Goal: Navigation & Orientation: Find specific page/section

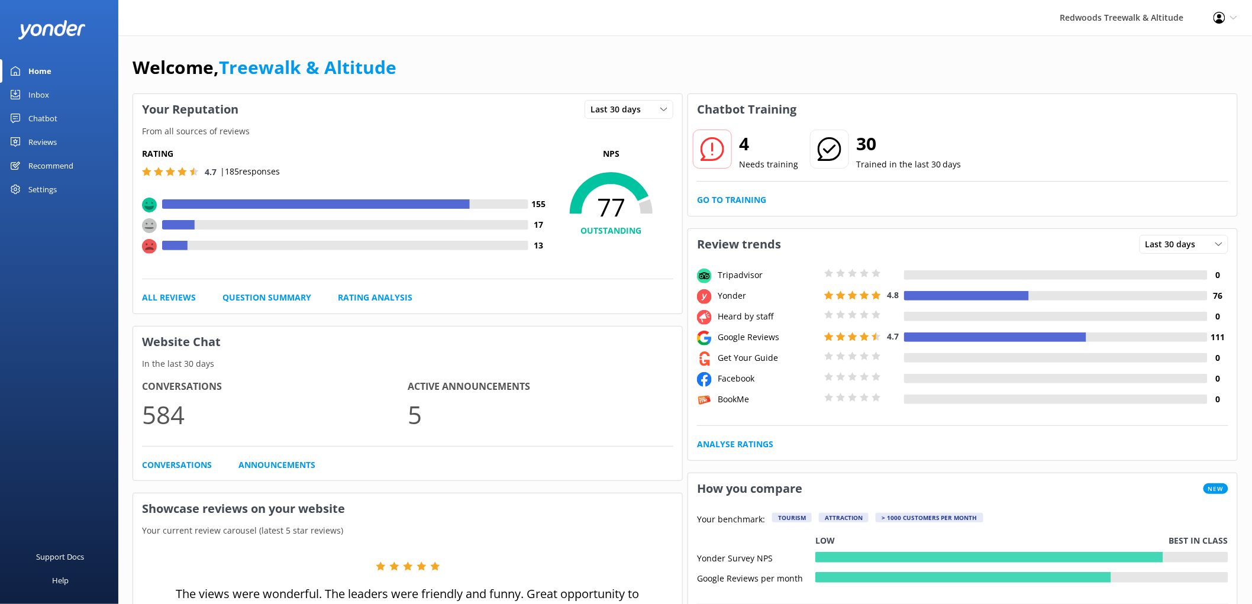
click at [41, 148] on div "Reviews" at bounding box center [42, 142] width 28 height 24
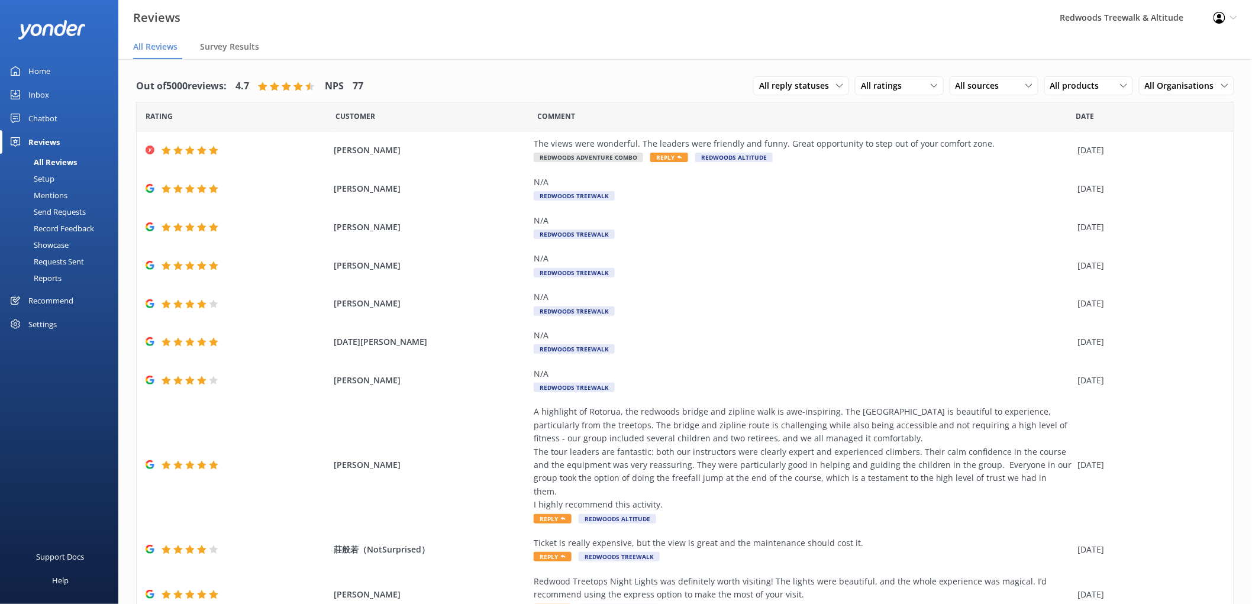
click at [44, 63] on div "Home" at bounding box center [39, 71] width 22 height 24
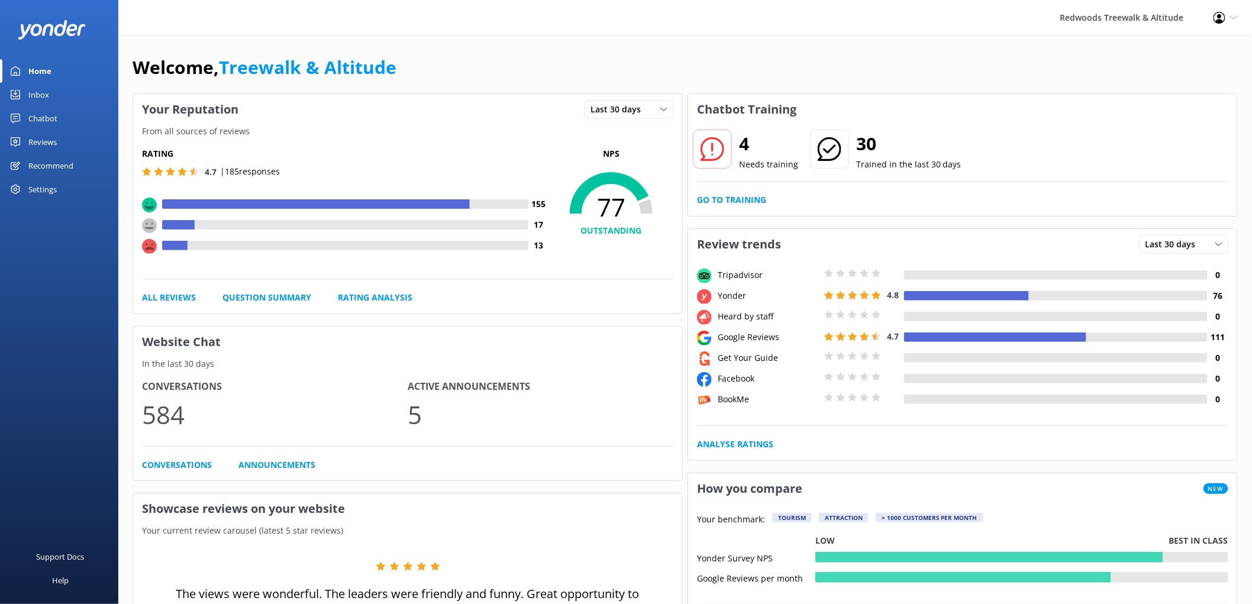
click at [57, 134] on link "Reviews" at bounding box center [59, 142] width 118 height 24
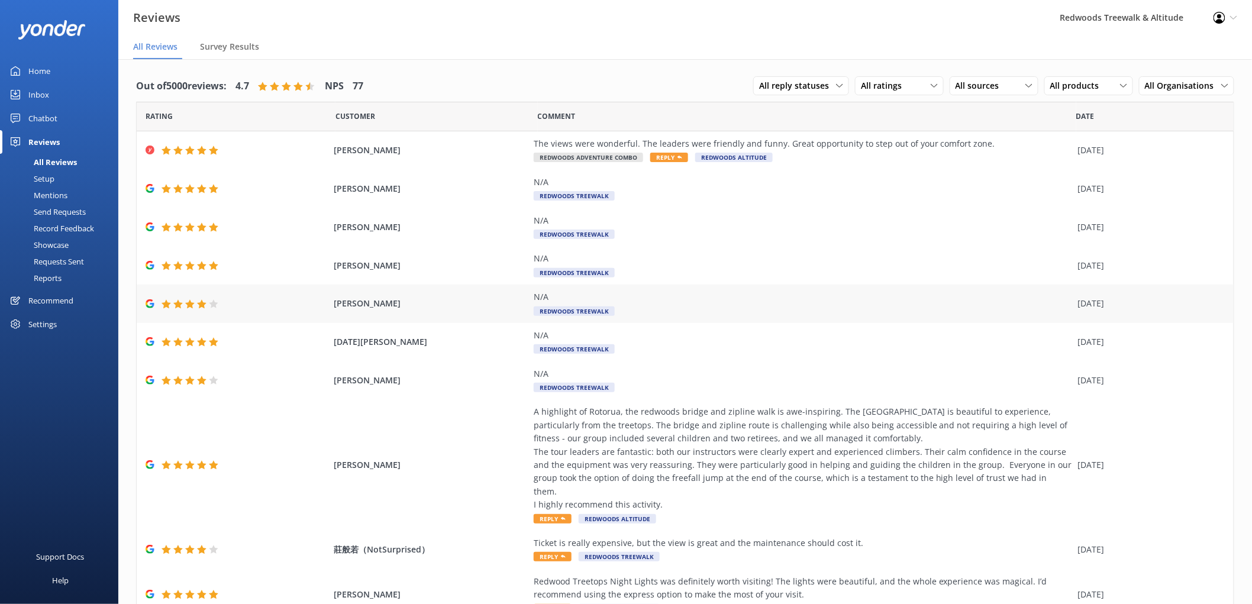
scroll to position [42, 0]
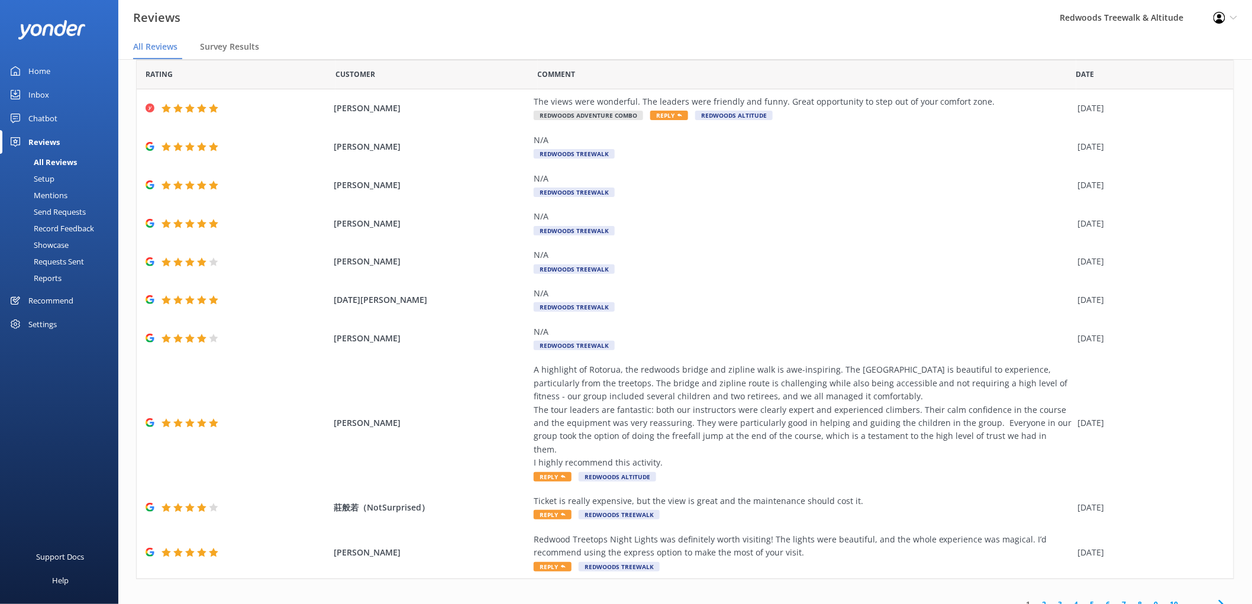
click at [84, 95] on link "Inbox" at bounding box center [59, 95] width 118 height 24
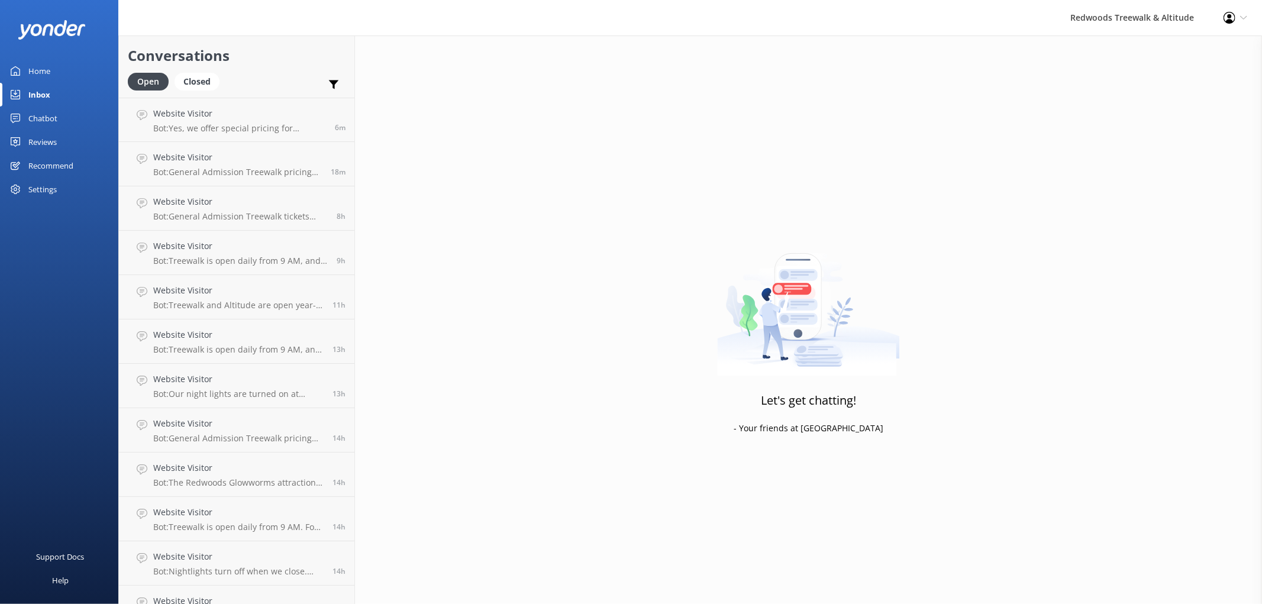
click at [60, 72] on link "Home" at bounding box center [59, 71] width 118 height 24
